Goal: Information Seeking & Learning: Learn about a topic

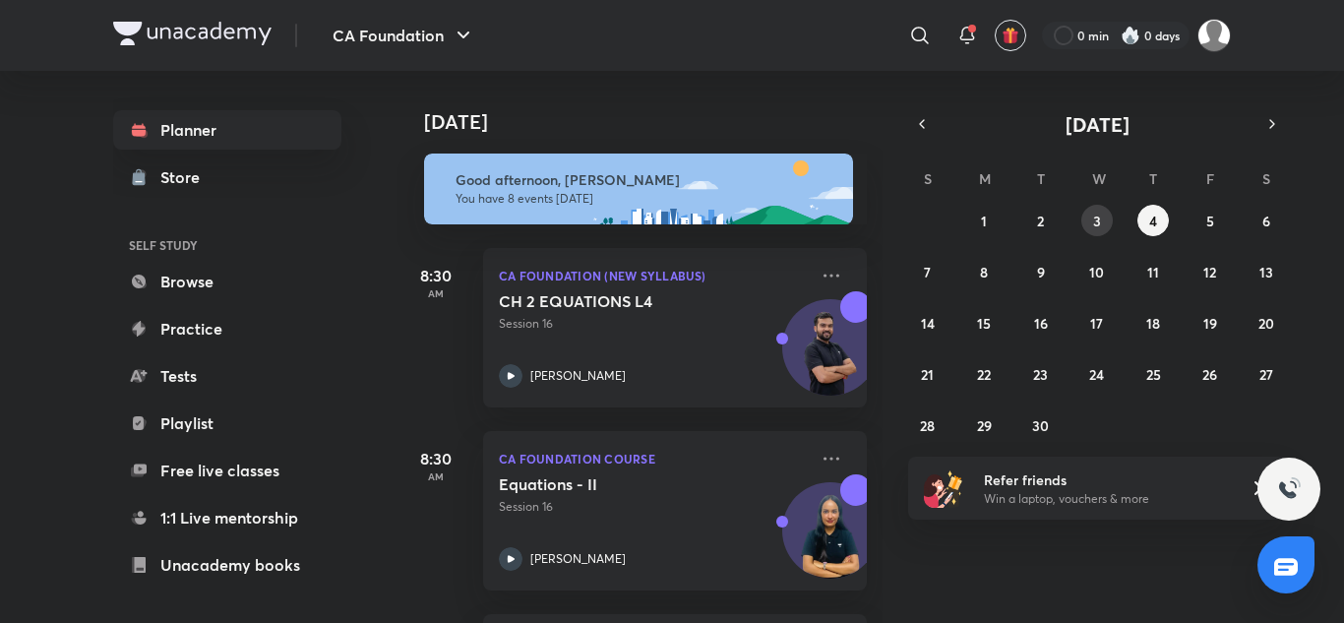
click at [1104, 219] on button "3" at bounding box center [1096, 220] width 31 height 31
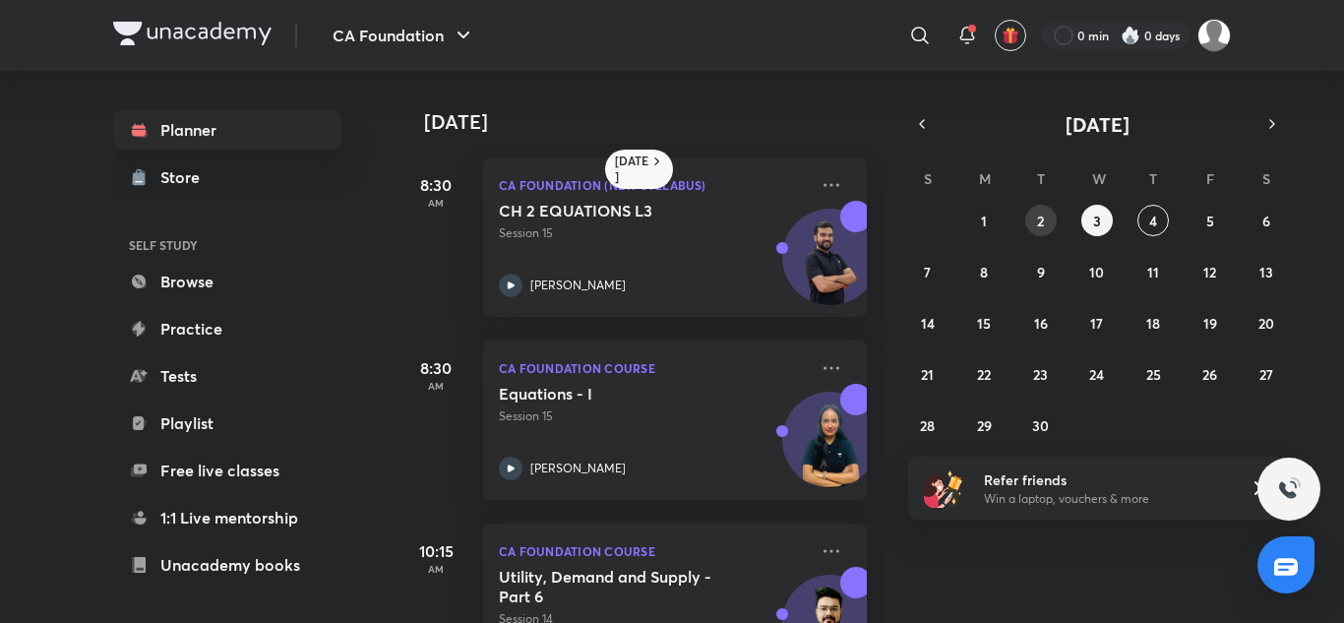
click at [1052, 214] on button "2" at bounding box center [1040, 220] width 31 height 31
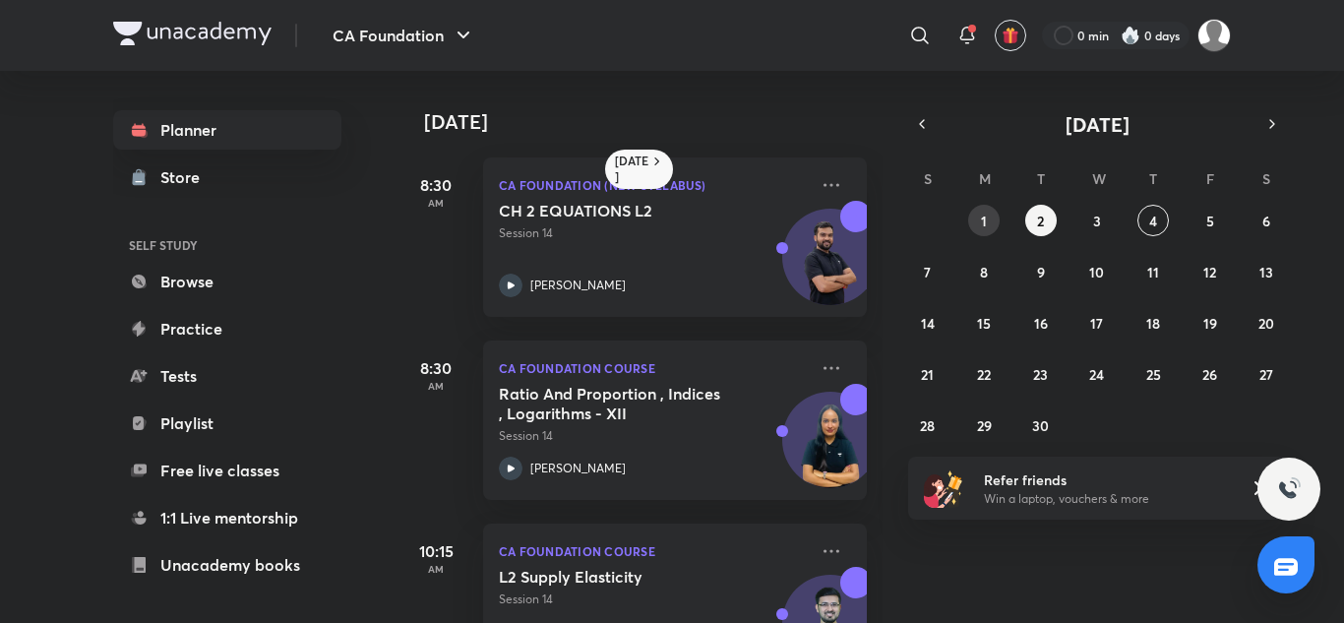
click at [988, 222] on button "1" at bounding box center [983, 220] width 31 height 31
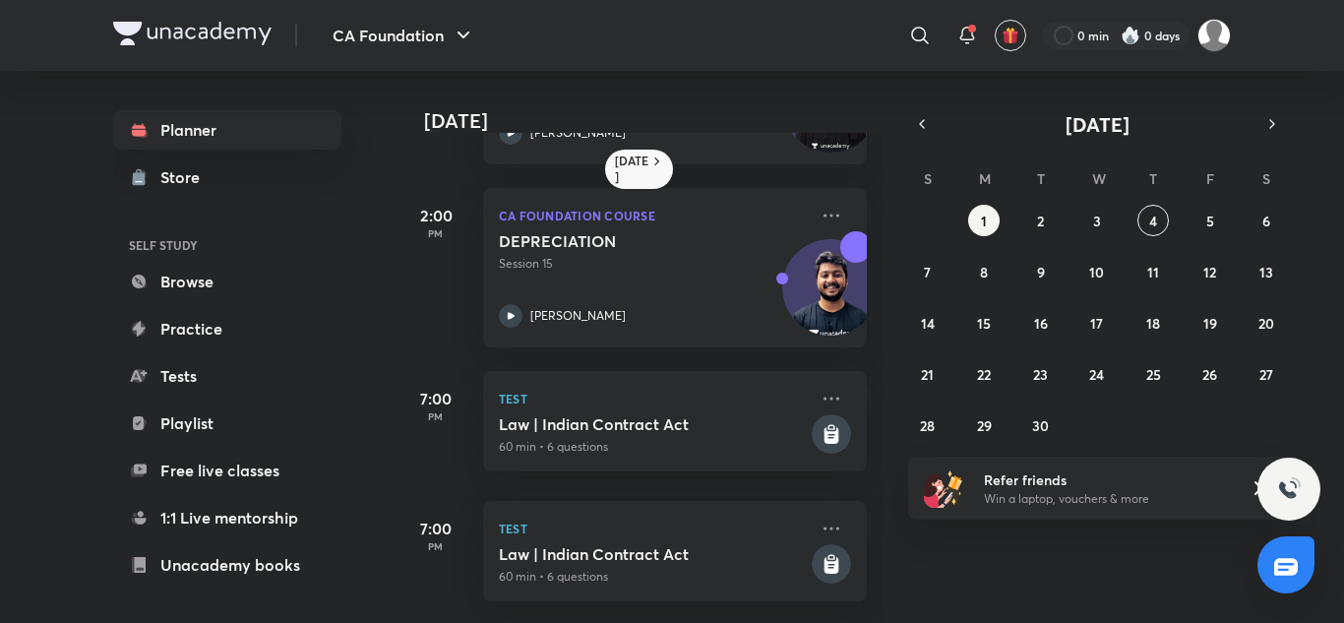
scroll to position [840, 0]
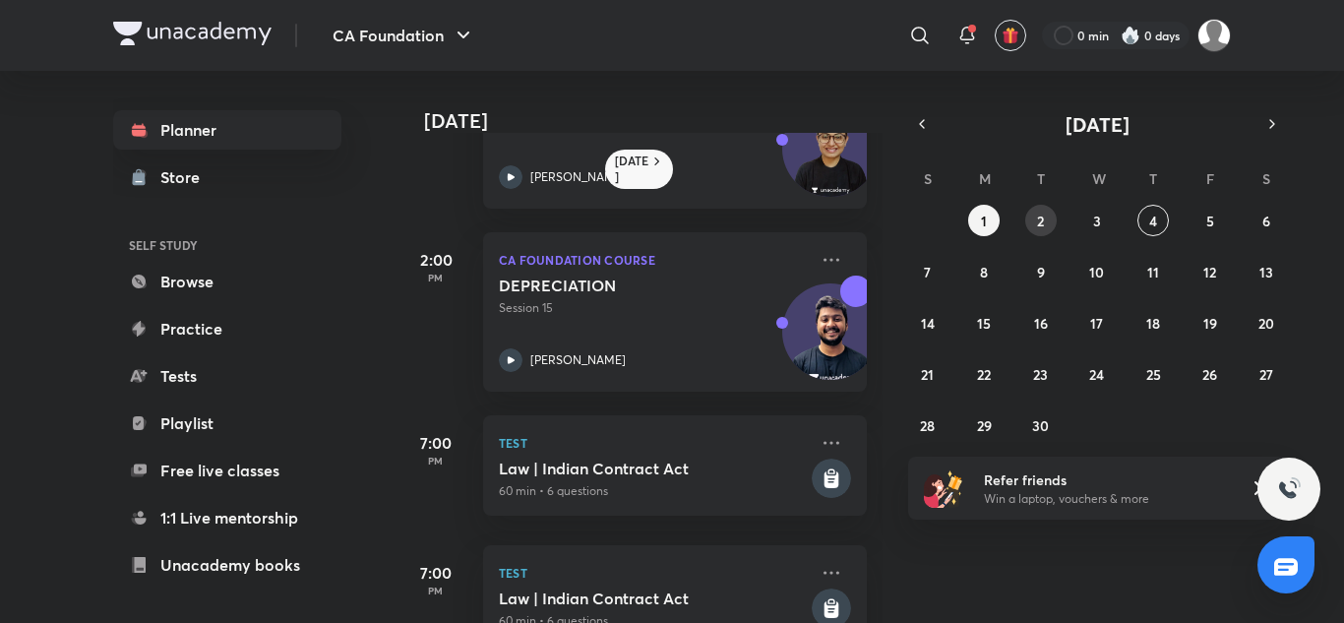
click at [1033, 224] on button "2" at bounding box center [1040, 220] width 31 height 31
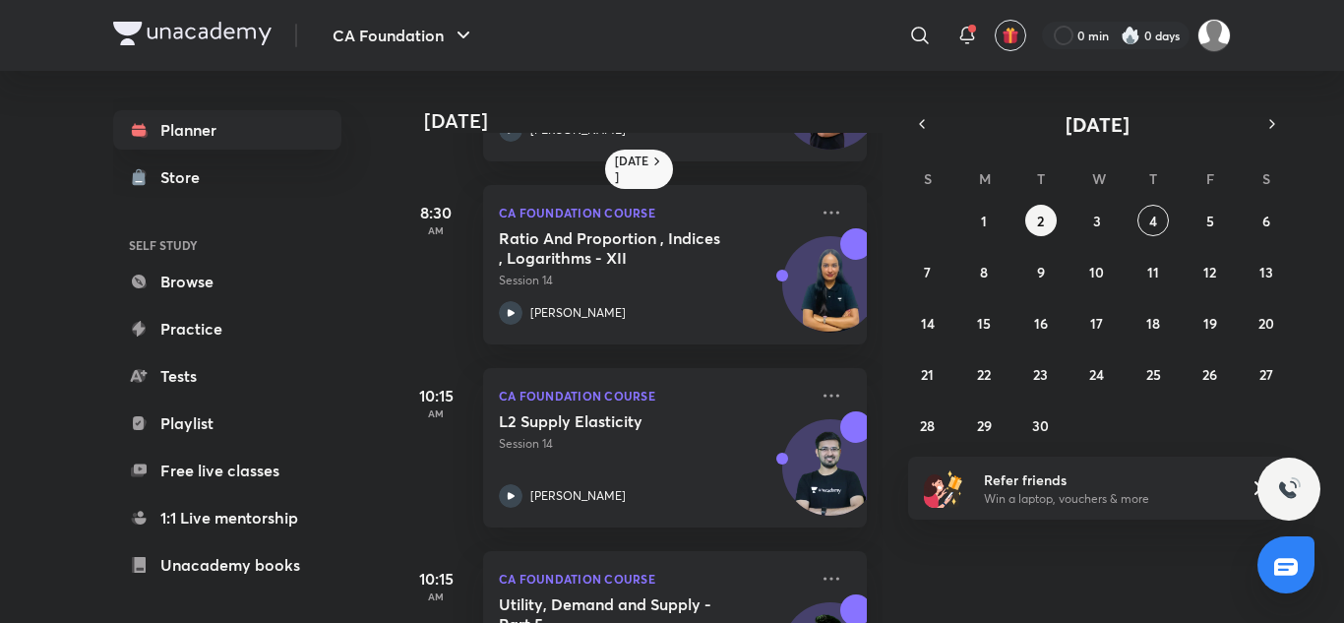
scroll to position [158, 0]
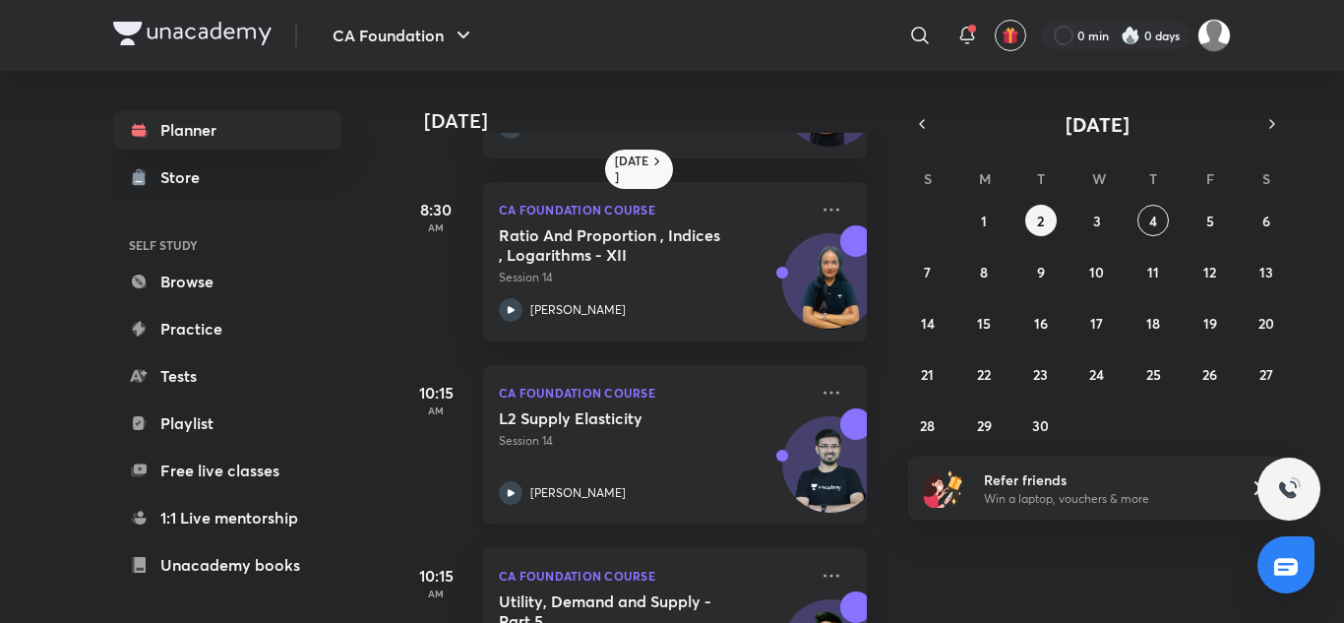
click at [505, 490] on icon at bounding box center [511, 493] width 24 height 24
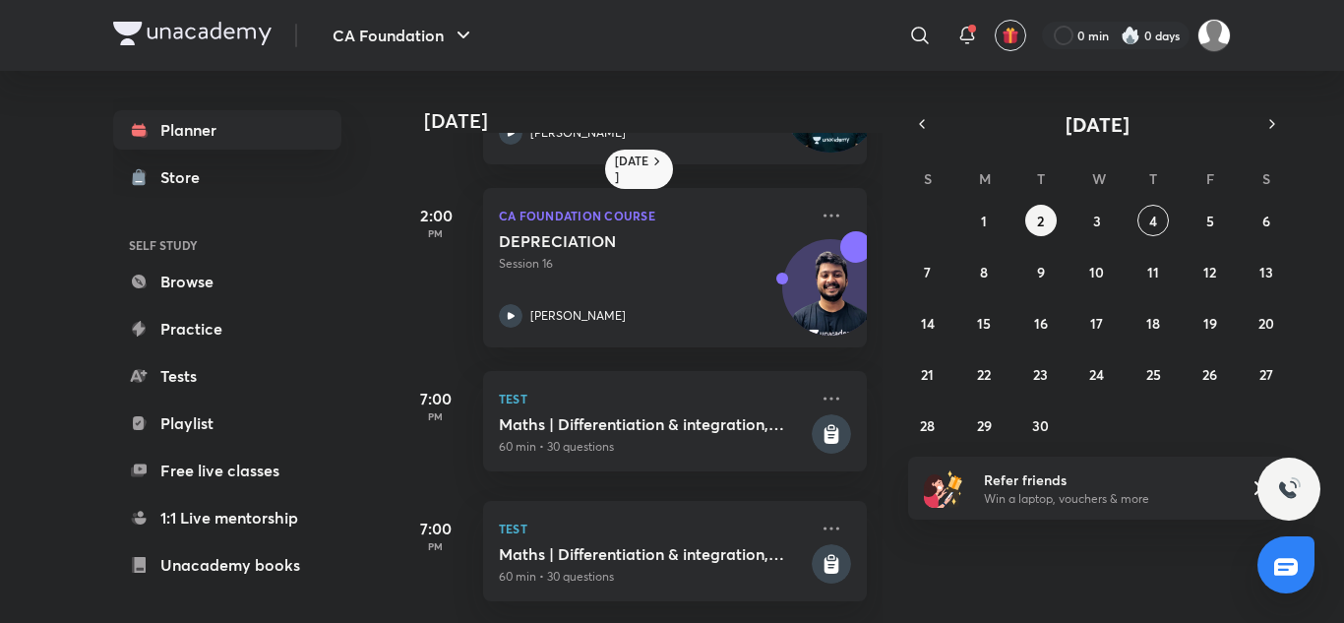
scroll to position [1082, 0]
click at [516, 306] on icon at bounding box center [511, 316] width 24 height 24
click at [513, 304] on icon at bounding box center [511, 316] width 24 height 24
click at [1106, 216] on button "3" at bounding box center [1096, 220] width 31 height 31
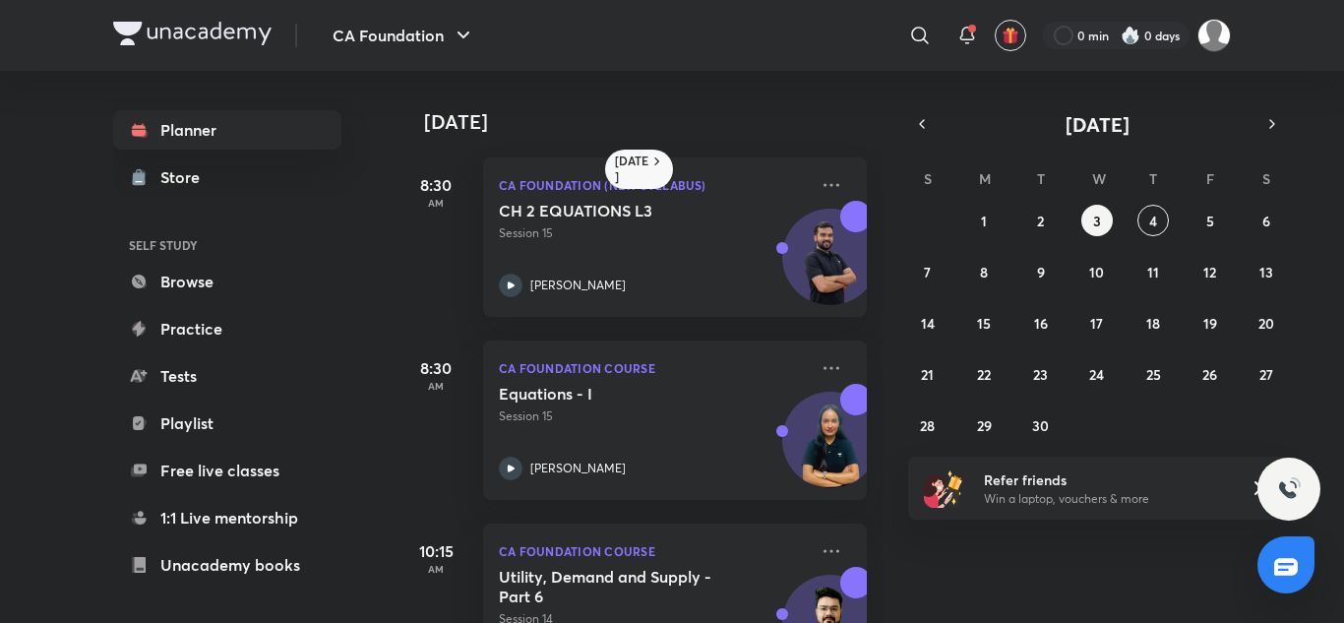
drag, startPoint x: 884, startPoint y: 166, endPoint x: 886, endPoint y: 199, distance: 32.5
click at [886, 199] on div "Yesterday 8:30 AM CA Foundation (New Syllabus) CH 2 EQUATIONS L3 Session 15 Hit…" at bounding box center [869, 347] width 944 height 552
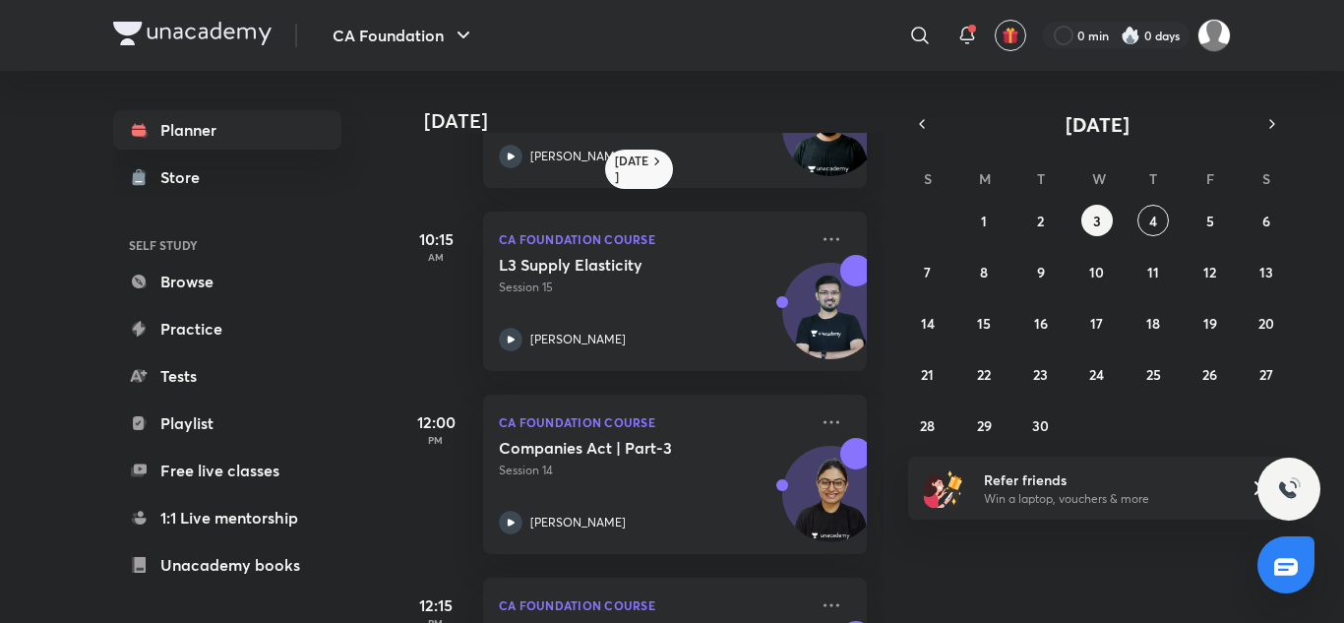
scroll to position [502, 0]
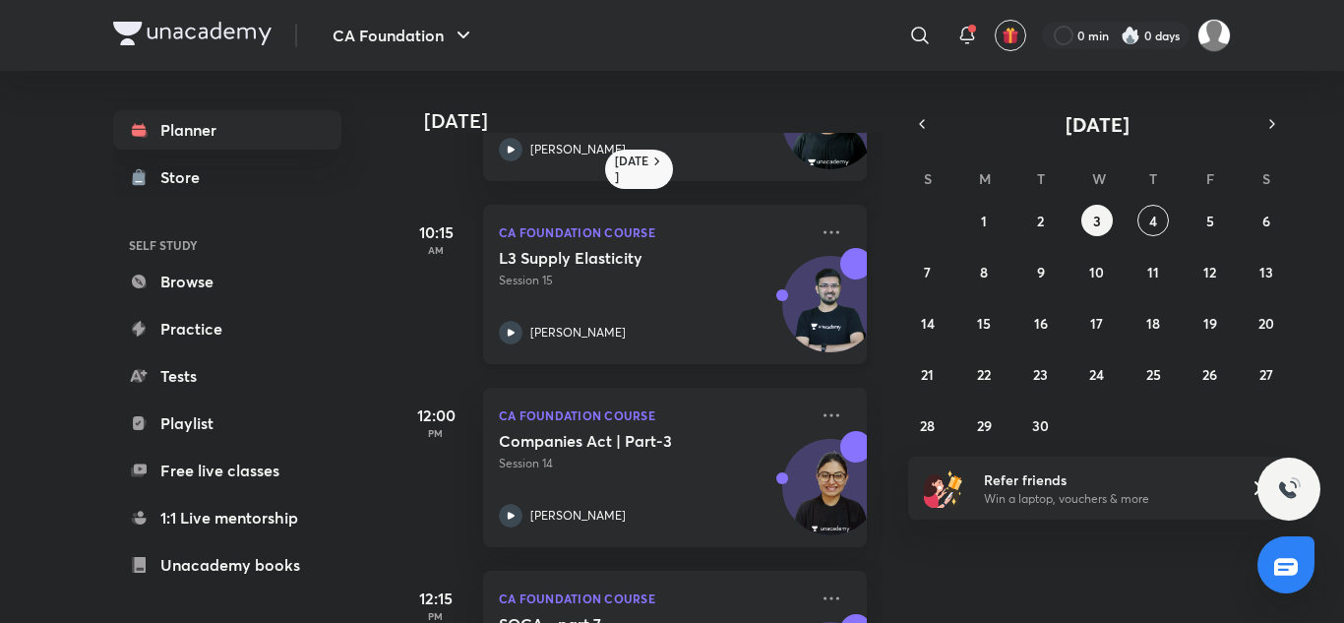
click at [504, 333] on icon at bounding box center [511, 333] width 24 height 24
